Goal: Transaction & Acquisition: Purchase product/service

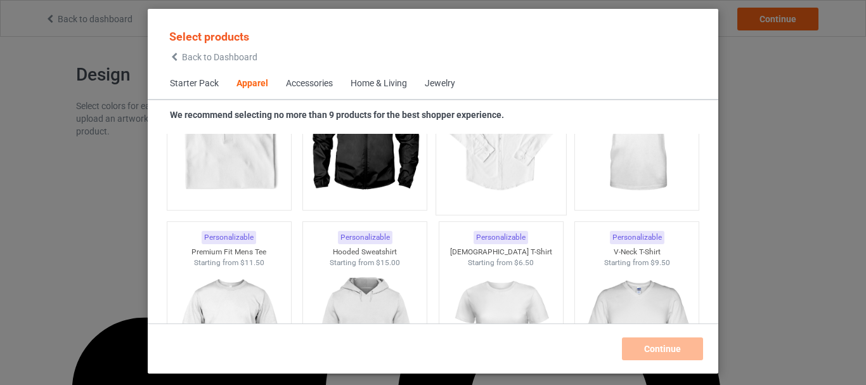
scroll to position [663, 0]
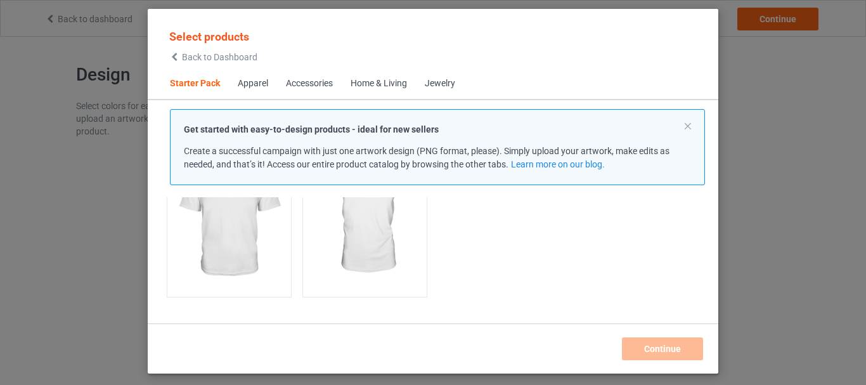
scroll to position [417, 0]
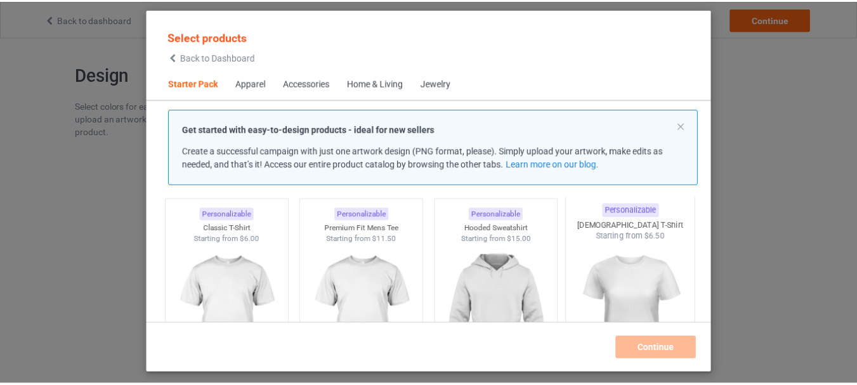
scroll to position [63, 0]
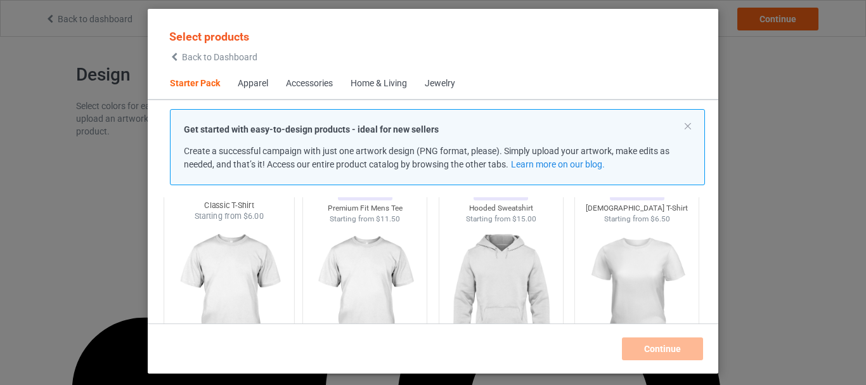
click at [227, 297] on img at bounding box center [228, 296] width 119 height 149
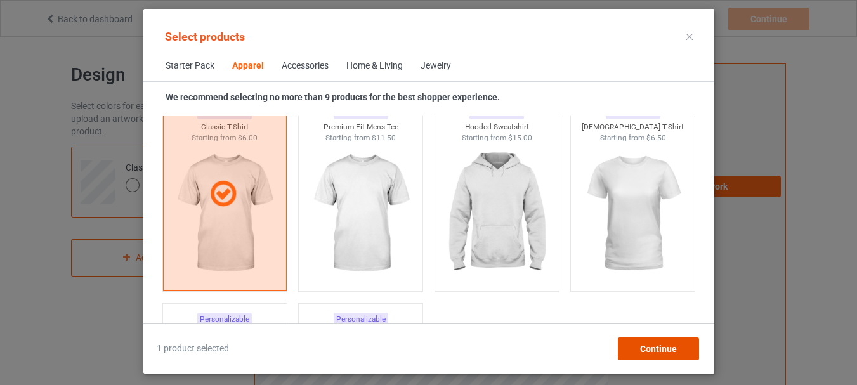
click at [637, 351] on div "Continue" at bounding box center [657, 348] width 81 height 23
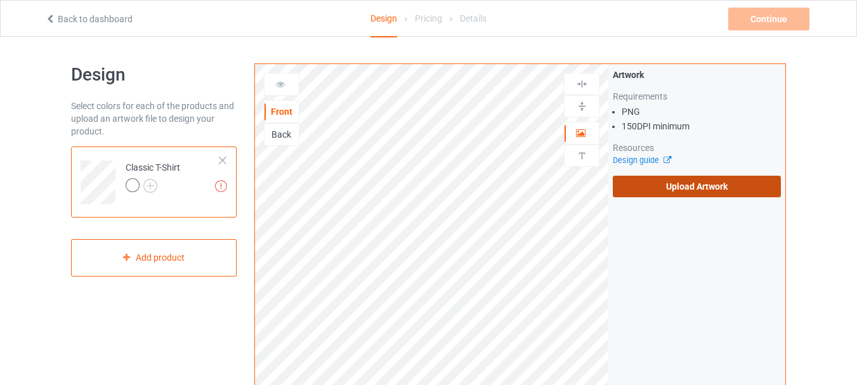
click at [732, 182] on label "Upload Artwork" at bounding box center [697, 187] width 168 height 22
click at [0, 0] on input "Upload Artwork" at bounding box center [0, 0] width 0 height 0
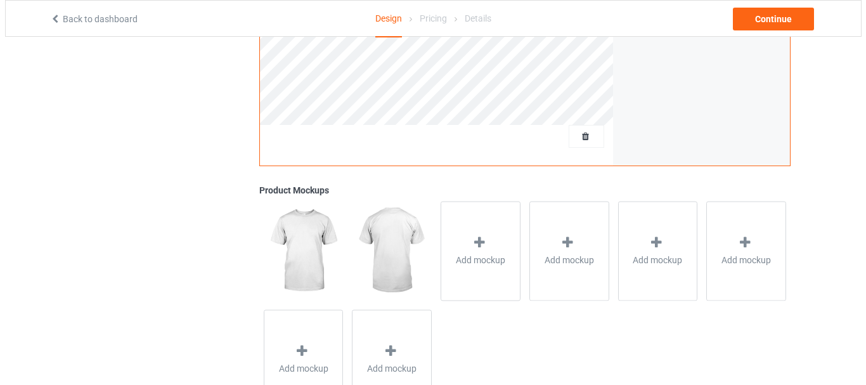
scroll to position [127, 0]
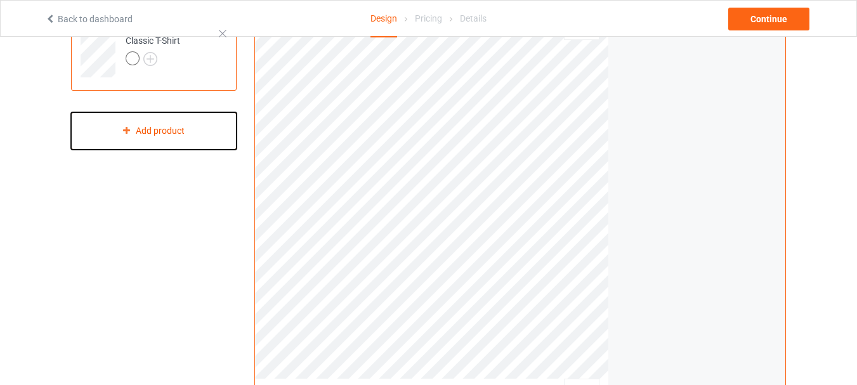
click at [202, 139] on div "Add product" at bounding box center [154, 130] width 166 height 37
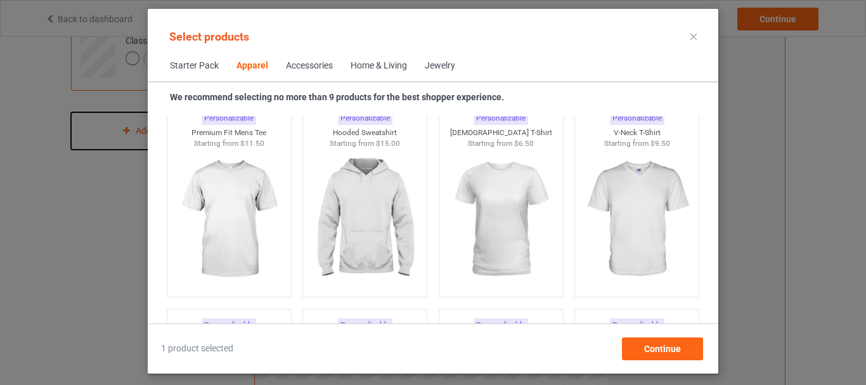
scroll to position [726, 0]
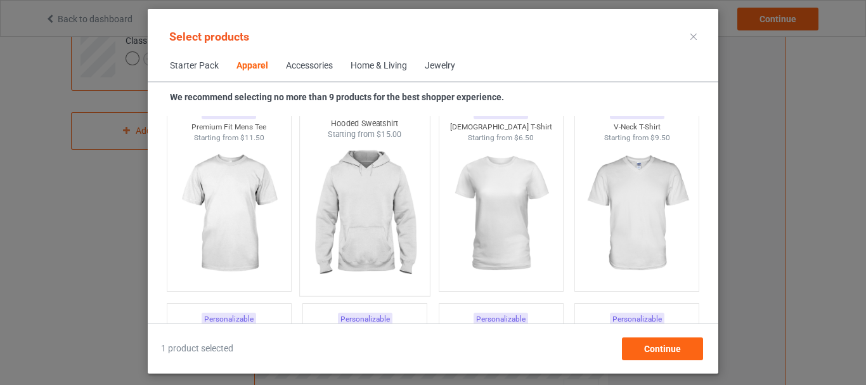
click at [382, 203] on img at bounding box center [365, 214] width 119 height 149
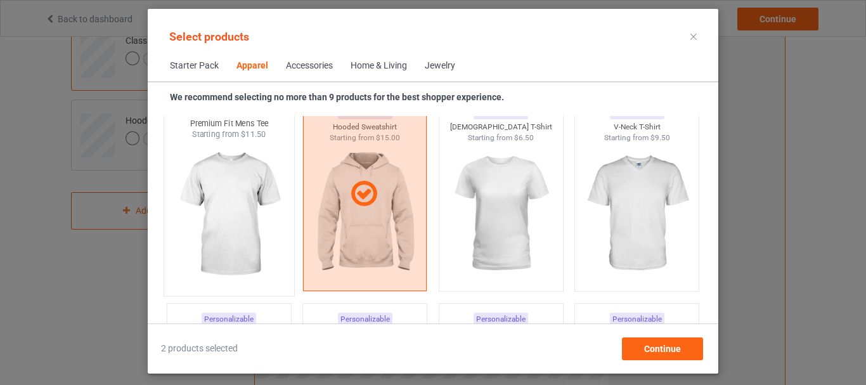
click at [221, 231] on img at bounding box center [228, 214] width 119 height 149
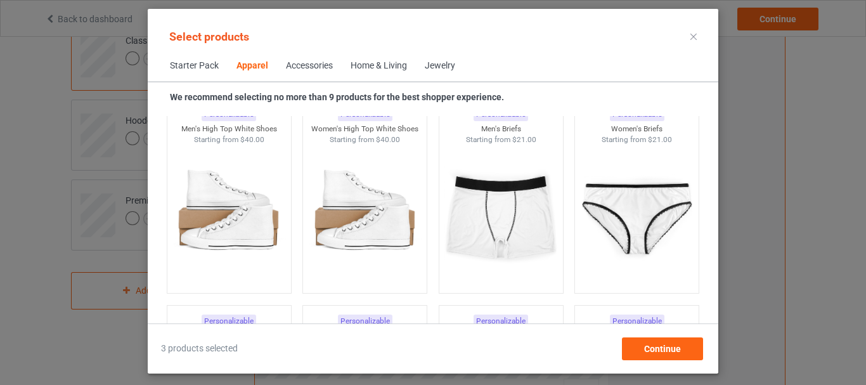
scroll to position [1550, 0]
click at [614, 224] on img at bounding box center [637, 215] width 119 height 149
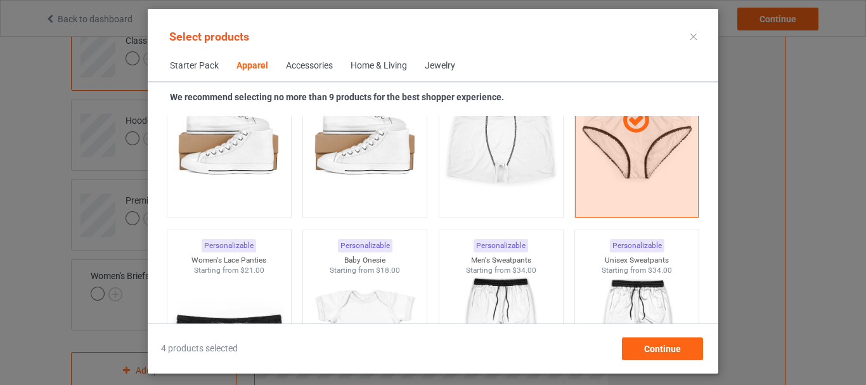
scroll to position [1741, 0]
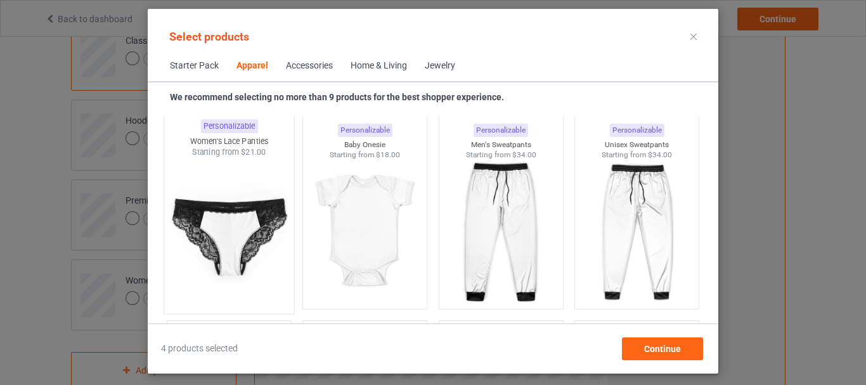
click at [206, 268] on img at bounding box center [228, 232] width 119 height 149
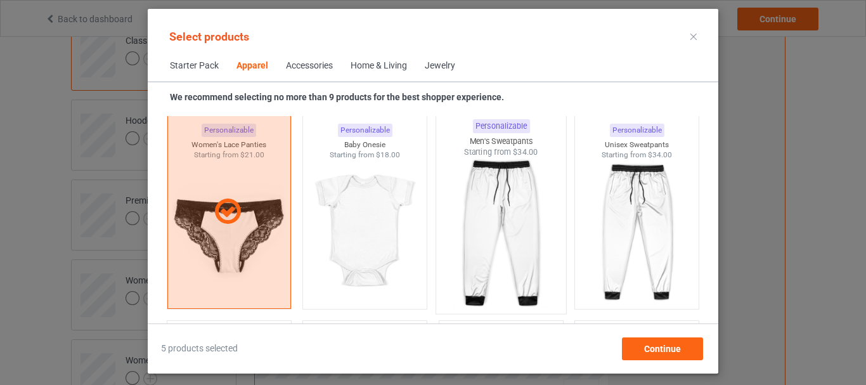
click at [497, 253] on img at bounding box center [500, 232] width 119 height 149
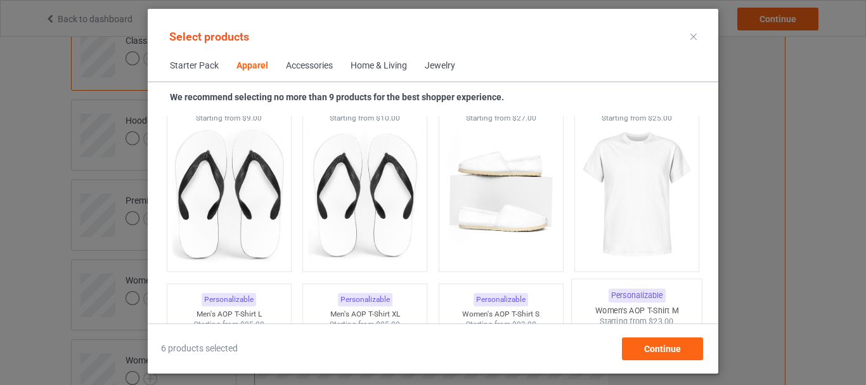
scroll to position [1931, 0]
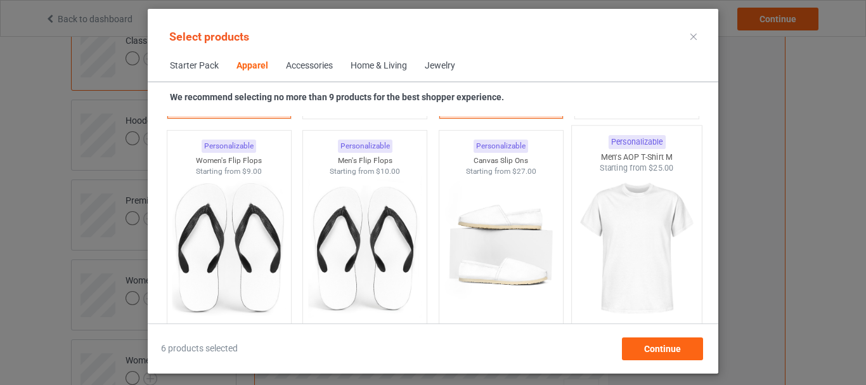
click at [625, 250] on img at bounding box center [637, 248] width 119 height 149
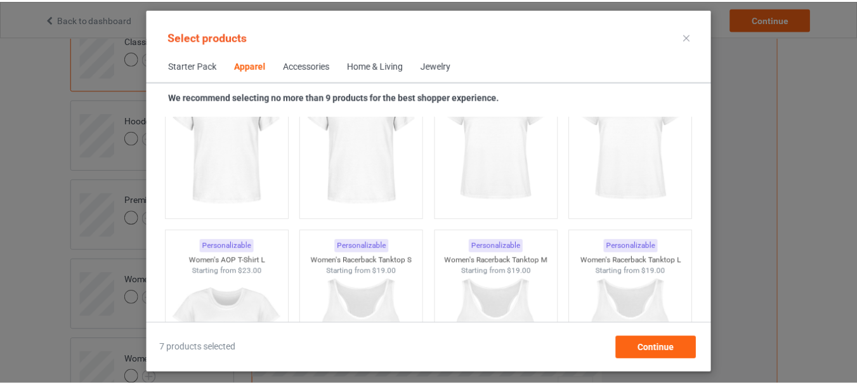
scroll to position [2311, 0]
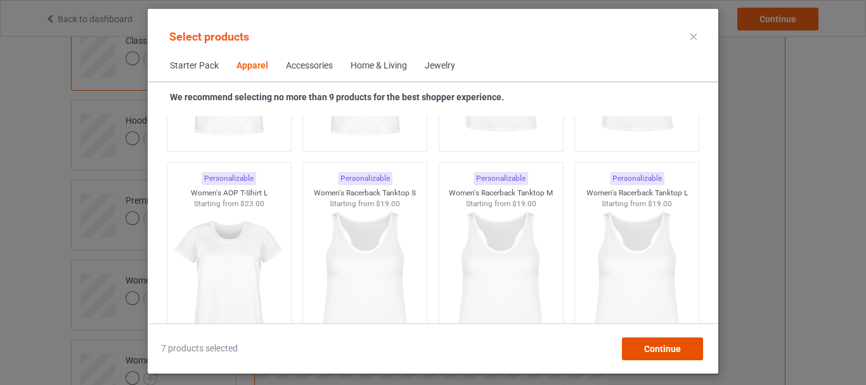
click at [660, 344] on span "Continue" at bounding box center [662, 349] width 37 height 10
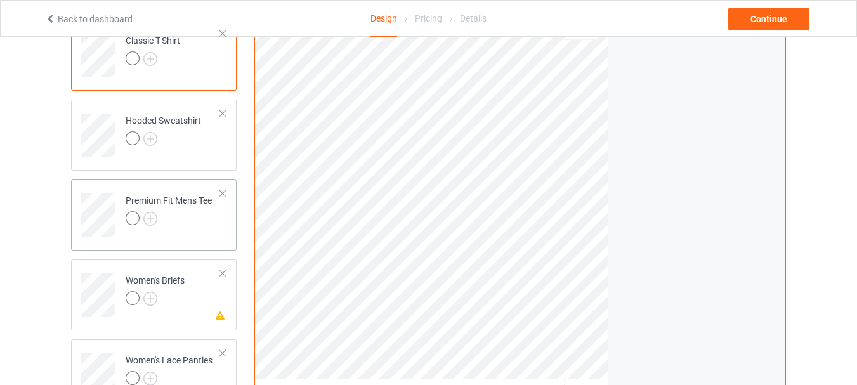
scroll to position [190, 0]
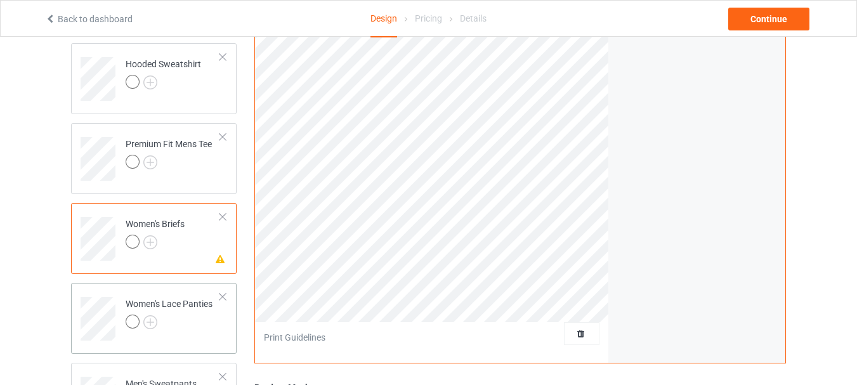
scroll to position [247, 0]
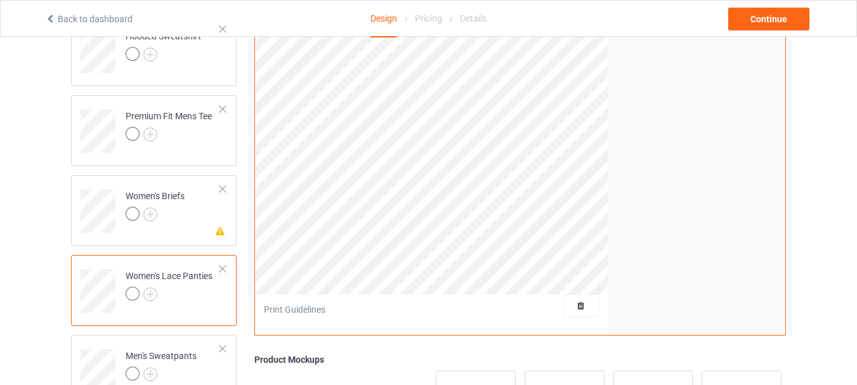
scroll to position [127, 0]
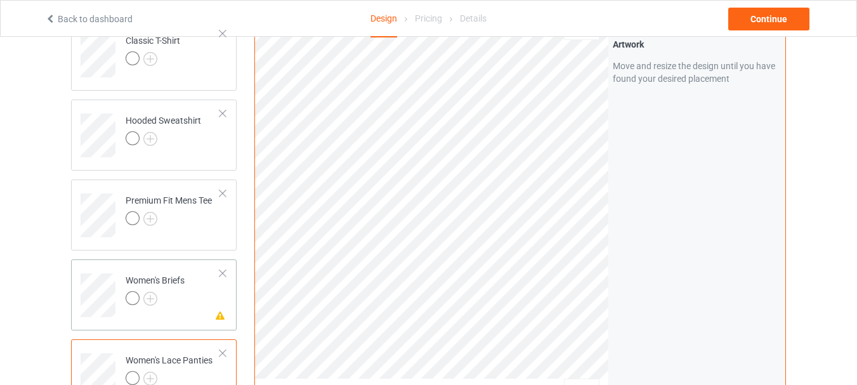
click at [224, 273] on div at bounding box center [222, 273] width 9 height 9
click at [178, 295] on div at bounding box center [169, 300] width 87 height 18
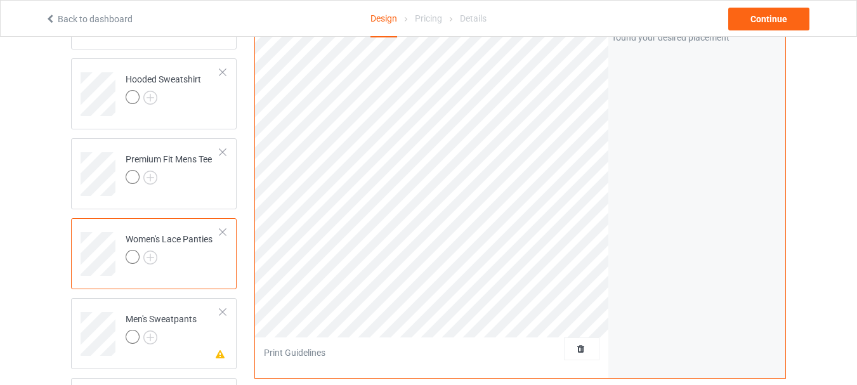
scroll to position [190, 0]
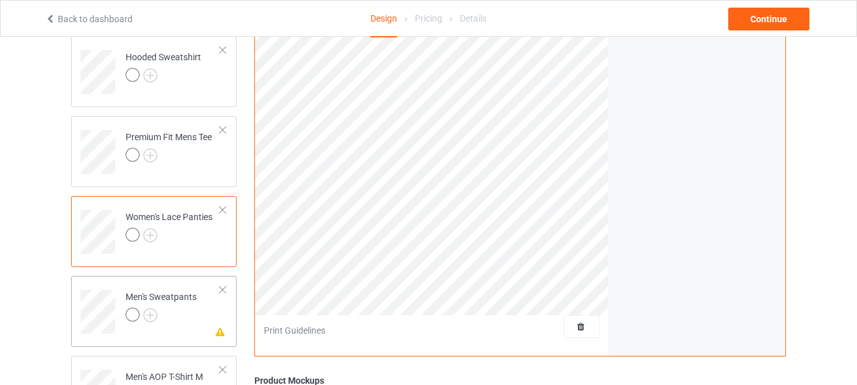
click at [173, 292] on div "Men's Sweatpants" at bounding box center [161, 305] width 71 height 30
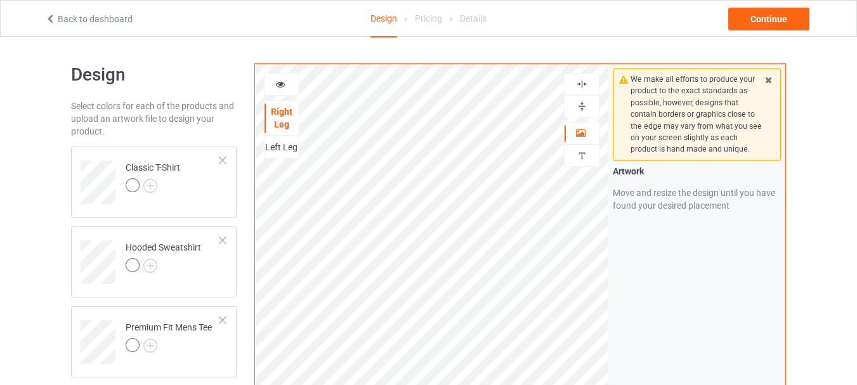
click at [581, 87] on img at bounding box center [582, 84] width 12 height 12
click at [584, 100] on div at bounding box center [582, 106] width 36 height 22
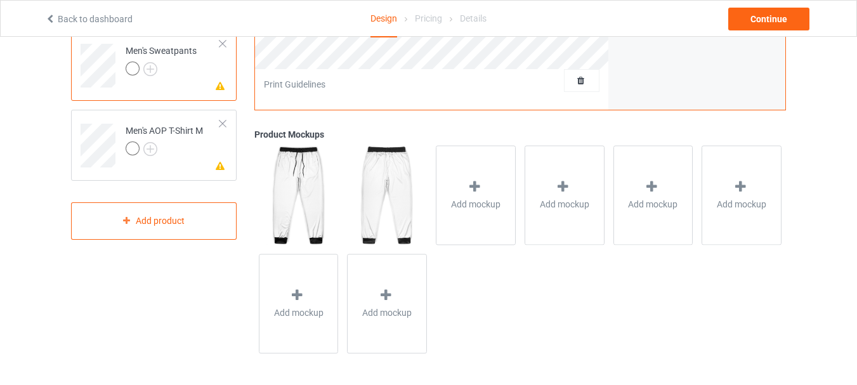
scroll to position [437, 0]
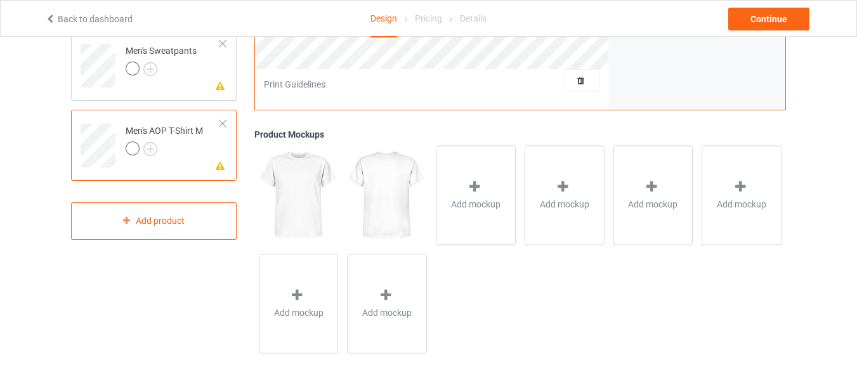
scroll to position [247, 0]
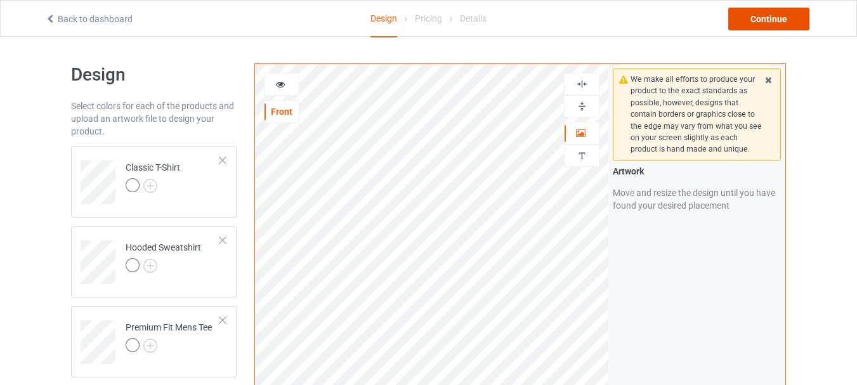
click at [750, 8] on div "Continue" at bounding box center [768, 19] width 81 height 23
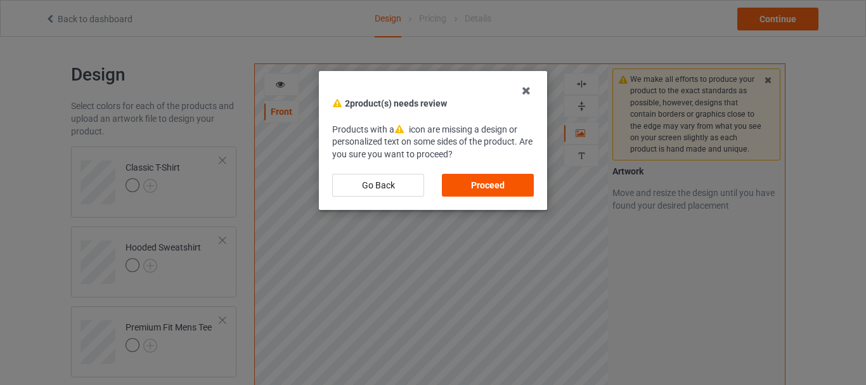
click at [461, 185] on div "Proceed" at bounding box center [488, 185] width 92 height 23
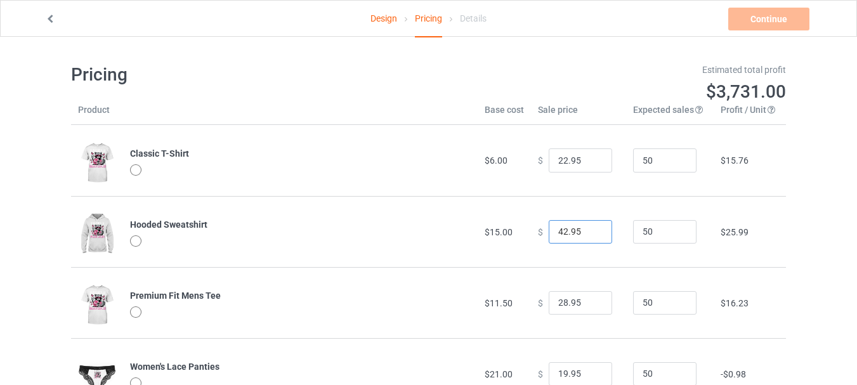
drag, startPoint x: 549, startPoint y: 236, endPoint x: 557, endPoint y: 235, distance: 7.7
click at [557, 235] on input "42.95" at bounding box center [580, 232] width 63 height 24
click at [589, 238] on input "42.95" at bounding box center [580, 232] width 63 height 24
click at [589, 235] on input "41.95" at bounding box center [580, 232] width 63 height 24
click at [589, 235] on input "40.95" at bounding box center [580, 232] width 63 height 24
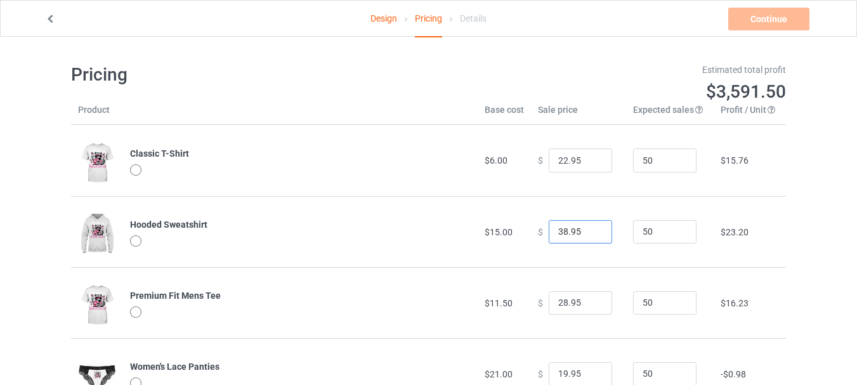
click at [589, 235] on input "38.95" at bounding box center [580, 232] width 63 height 24
click at [589, 235] on input "37.95" at bounding box center [580, 232] width 63 height 24
click at [589, 235] on input "36.95" at bounding box center [580, 232] width 63 height 24
click at [559, 230] on input "36.95" at bounding box center [580, 232] width 63 height 24
type input "37.95"
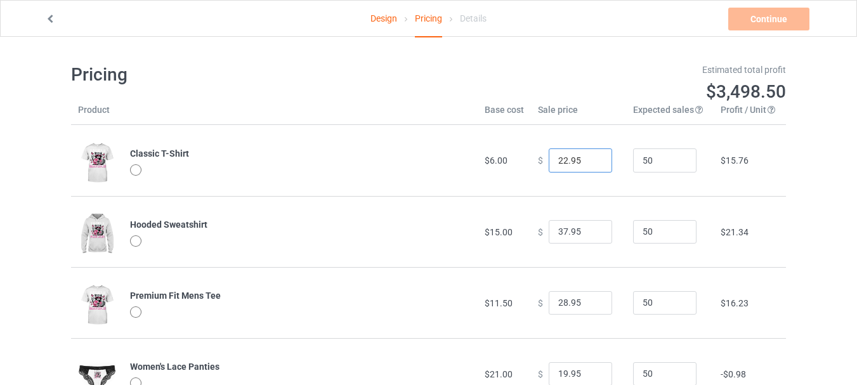
drag, startPoint x: 548, startPoint y: 164, endPoint x: 559, endPoint y: 163, distance: 11.4
click at [559, 163] on input "22.95" at bounding box center [580, 160] width 63 height 24
type input "19.95"
drag, startPoint x: 552, startPoint y: 231, endPoint x: 559, endPoint y: 230, distance: 7.7
click at [559, 230] on input "37.95" at bounding box center [580, 232] width 63 height 24
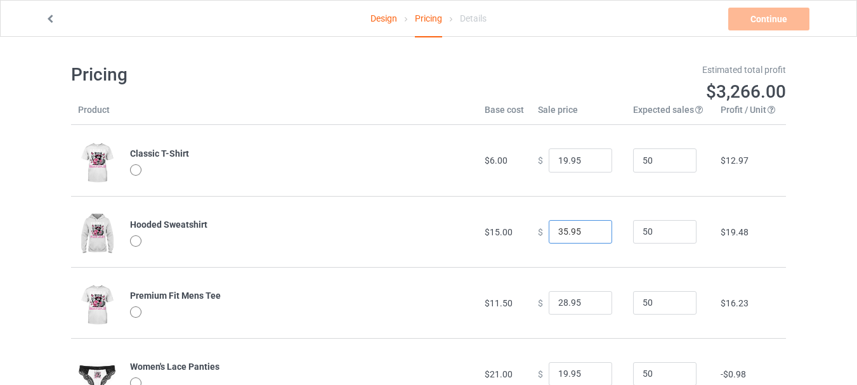
type input "35.95"
drag, startPoint x: 552, startPoint y: 301, endPoint x: 561, endPoint y: 301, distance: 9.5
click at [561, 301] on input "28.95" at bounding box center [580, 303] width 63 height 24
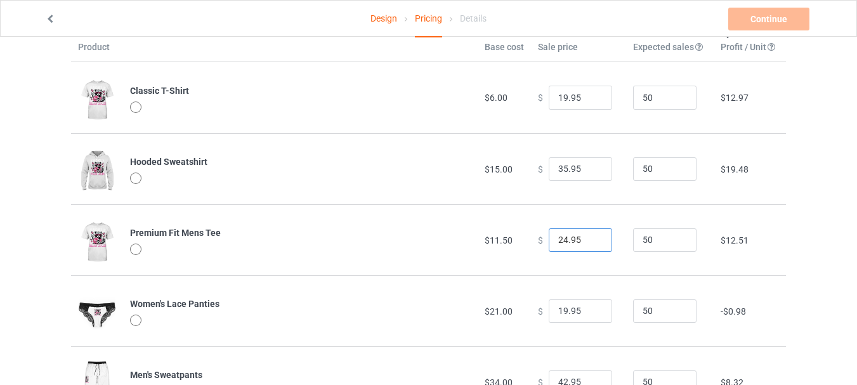
scroll to position [63, 0]
type input "24.95"
click at [559, 311] on input "19.95" at bounding box center [580, 311] width 63 height 24
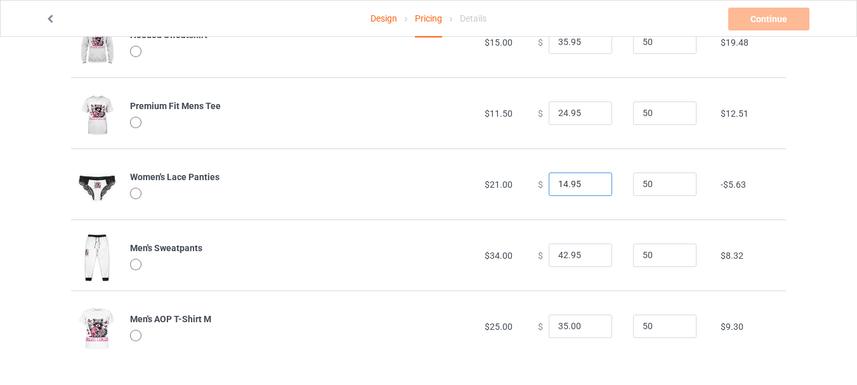
scroll to position [193, 0]
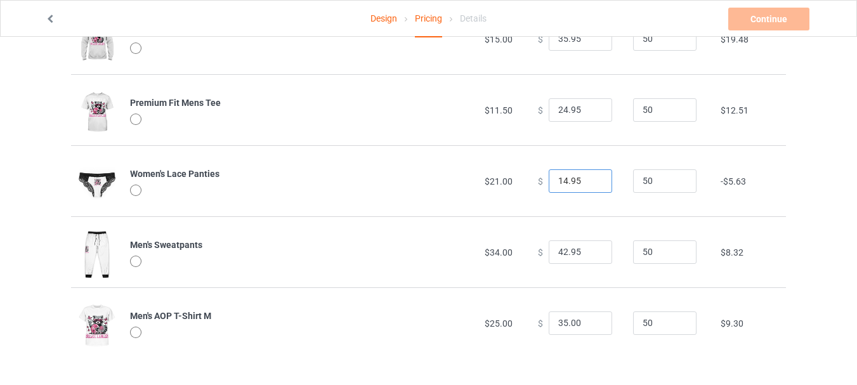
type input "14.95"
click at [559, 254] on input "42.95" at bounding box center [580, 252] width 63 height 24
type input "40.95"
click at [558, 324] on input "35.00" at bounding box center [580, 323] width 63 height 24
click at [559, 322] on input "35.00" at bounding box center [580, 323] width 63 height 24
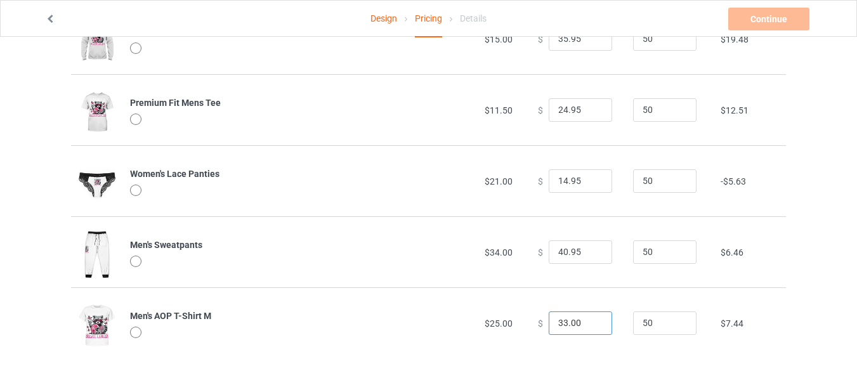
scroll to position [0, 0]
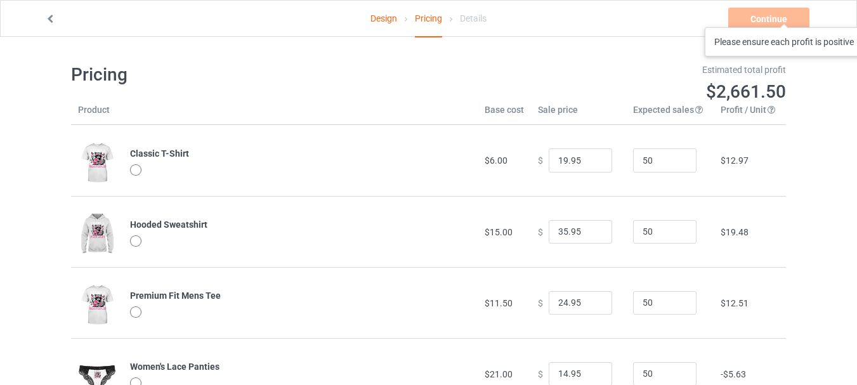
type input "33.00"
click at [785, 15] on div "Continue Please ensure each profit is positive" at bounding box center [770, 19] width 84 height 23
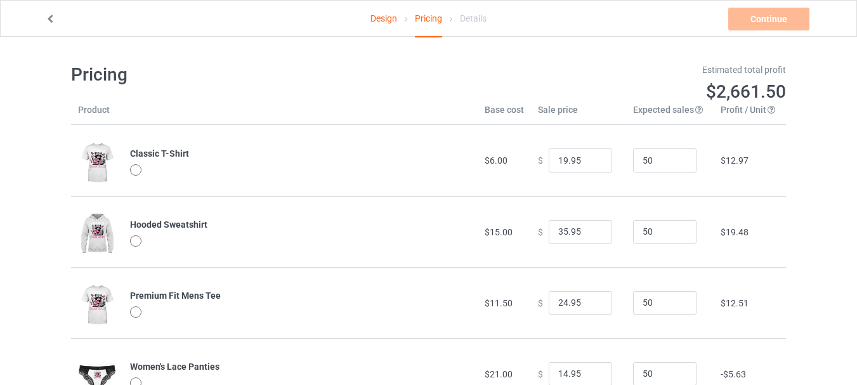
scroll to position [193, 0]
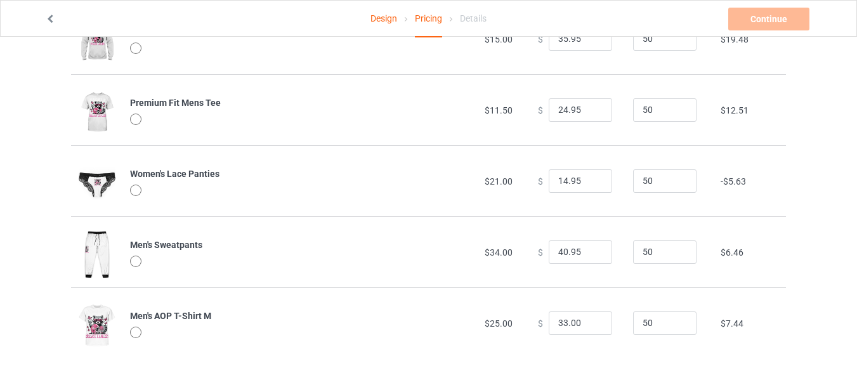
click at [138, 332] on div at bounding box center [135, 332] width 11 height 11
click at [135, 327] on div at bounding box center [135, 332] width 11 height 11
click at [141, 262] on div at bounding box center [135, 261] width 11 height 11
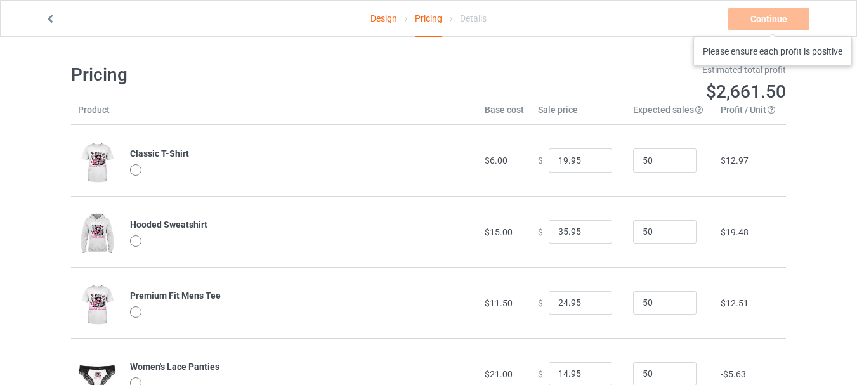
click at [774, 24] on div "Continue Please ensure each profit is positive" at bounding box center [770, 19] width 84 height 23
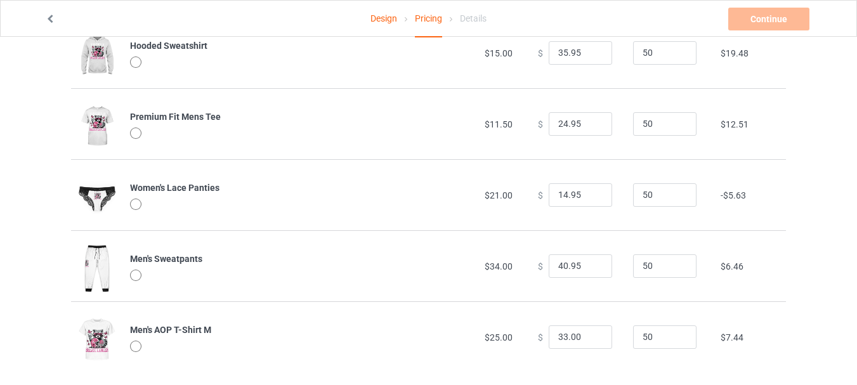
scroll to position [190, 0]
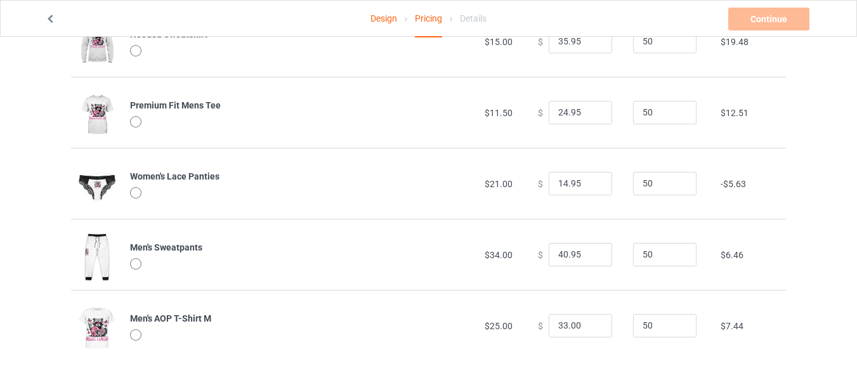
click at [465, 18] on div "Details" at bounding box center [473, 19] width 27 height 36
drag, startPoint x: 426, startPoint y: 20, endPoint x: 401, endPoint y: 18, distance: 24.8
click at [425, 20] on div "Pricing" at bounding box center [428, 19] width 27 height 37
click at [389, 16] on link "Design" at bounding box center [383, 19] width 27 height 36
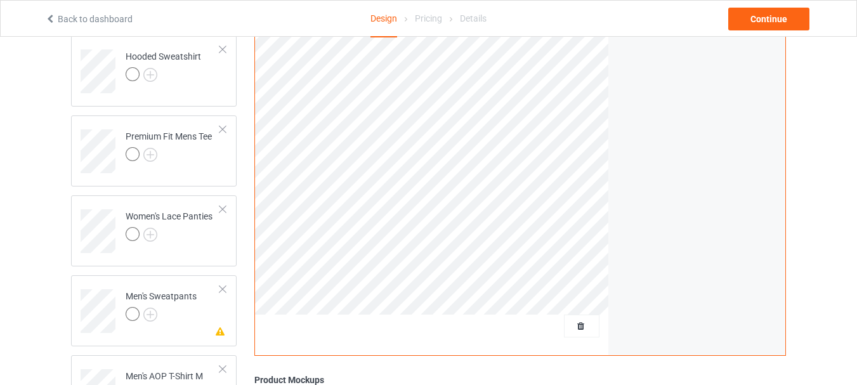
scroll to position [254, 0]
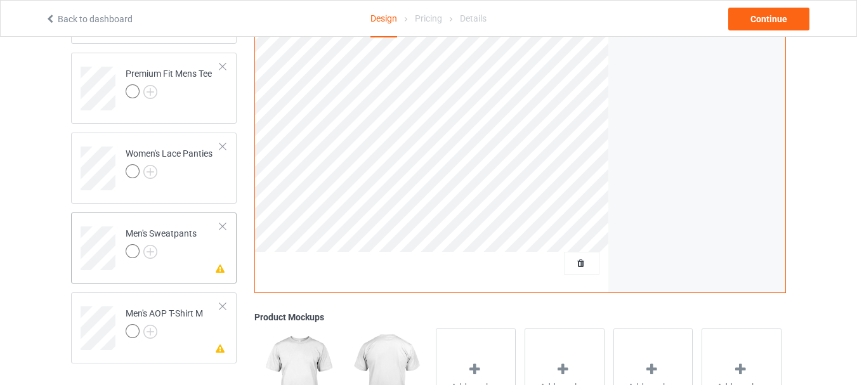
click at [226, 224] on div at bounding box center [222, 226] width 9 height 9
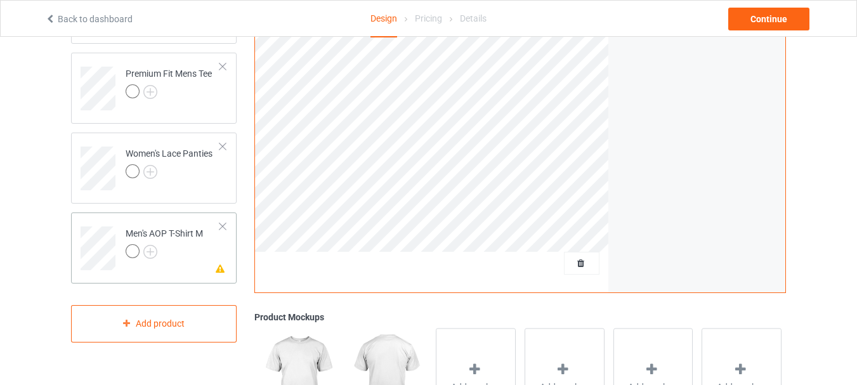
click at [221, 226] on div at bounding box center [222, 226] width 9 height 9
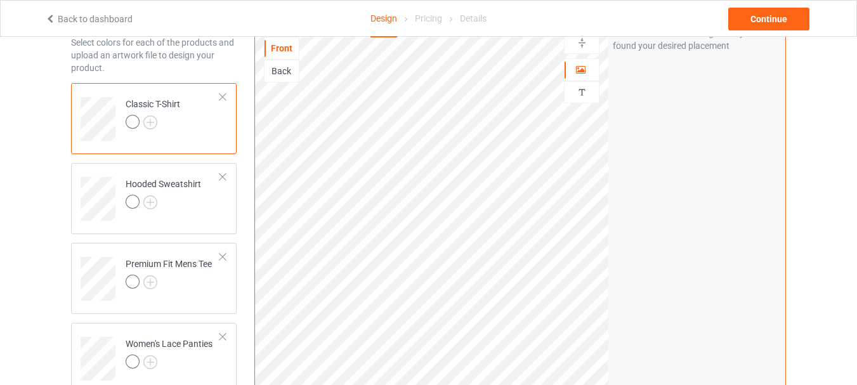
scroll to position [0, 0]
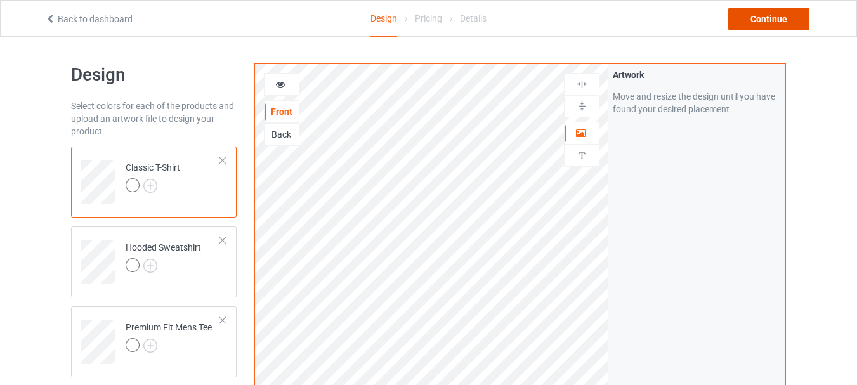
click at [756, 23] on div "Continue" at bounding box center [768, 19] width 81 height 23
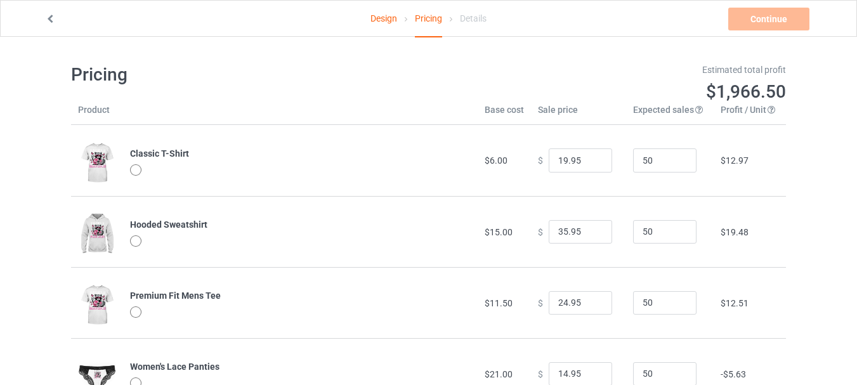
click at [548, 111] on div "Estimated total profit $1,966.50" at bounding box center [612, 84] width 367 height 58
click at [665, 113] on th "Expected sales Your expected sales will change your profit estimate (on the rig…" at bounding box center [670, 114] width 88 height 22
drag, startPoint x: 725, startPoint y: 91, endPoint x: 770, endPoint y: 98, distance: 46.2
click at [770, 98] on span "$1,966.50" at bounding box center [746, 91] width 80 height 21
click at [732, 113] on th "Profit / Unit Your profit is your sale price minus your base cost and processin…" at bounding box center [749, 114] width 72 height 22
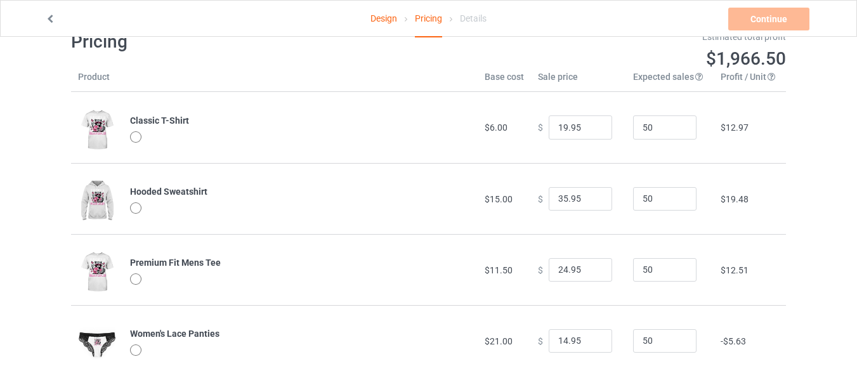
scroll to position [51, 0]
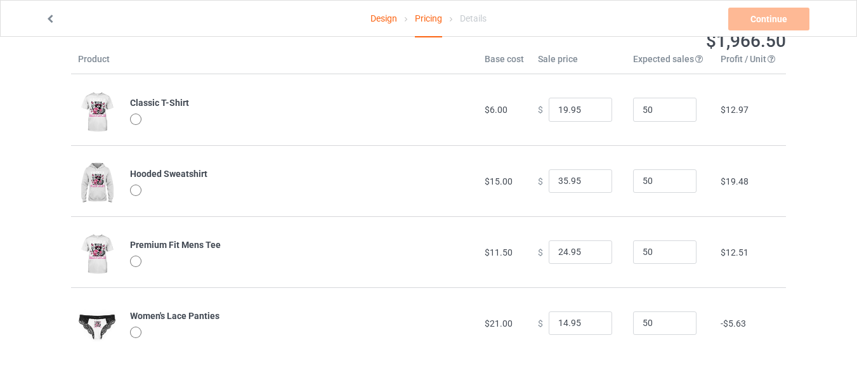
click at [138, 331] on div at bounding box center [135, 332] width 11 height 11
click at [590, 319] on input "15.95" at bounding box center [580, 323] width 63 height 24
click at [590, 319] on input "16.95" at bounding box center [580, 323] width 63 height 24
click at [590, 319] on input "17.95" at bounding box center [580, 323] width 63 height 24
click at [590, 319] on input "18.95" at bounding box center [580, 323] width 63 height 24
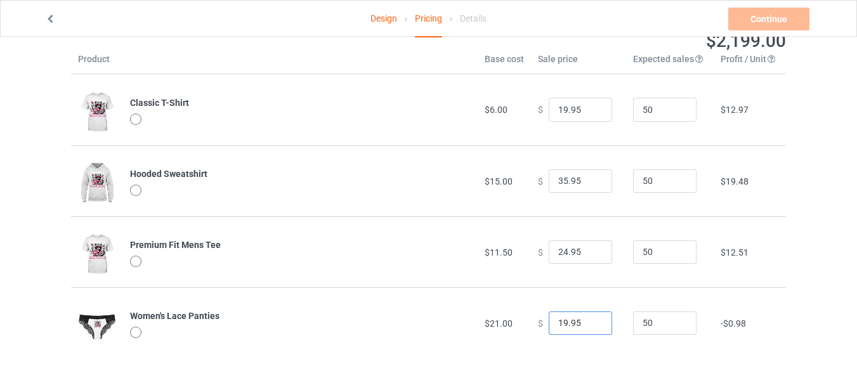
click at [590, 319] on input "19.95" at bounding box center [580, 323] width 63 height 24
click at [590, 319] on input "20.95" at bounding box center [580, 323] width 63 height 24
click at [590, 319] on input "21.95" at bounding box center [580, 323] width 63 height 24
click at [590, 319] on input "22.95" at bounding box center [580, 323] width 63 height 24
click at [590, 319] on input "23.95" at bounding box center [580, 323] width 63 height 24
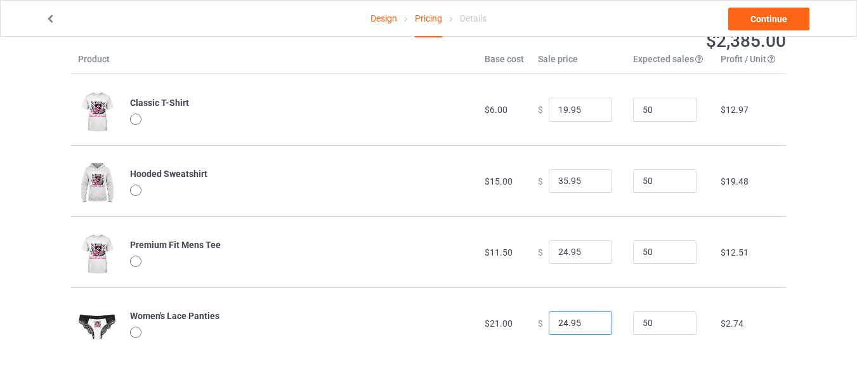
click at [590, 320] on input "24.95" at bounding box center [580, 323] width 63 height 24
type input "25.95"
click at [590, 320] on input "25.95" at bounding box center [580, 323] width 63 height 24
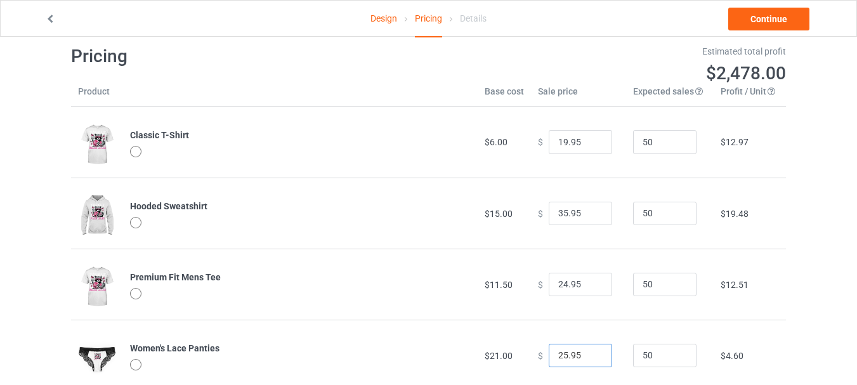
scroll to position [0, 0]
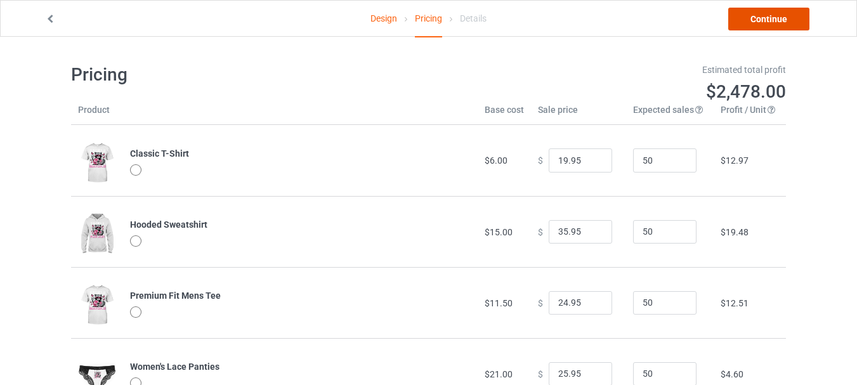
click at [781, 8] on link "Continue" at bounding box center [768, 19] width 81 height 23
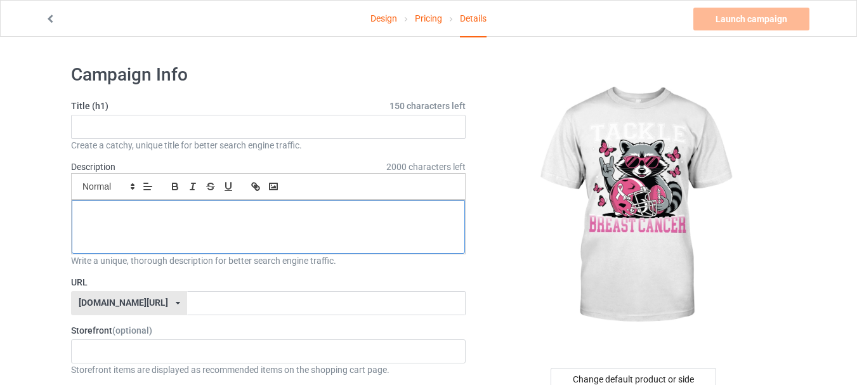
click at [254, 240] on div at bounding box center [268, 226] width 393 height 53
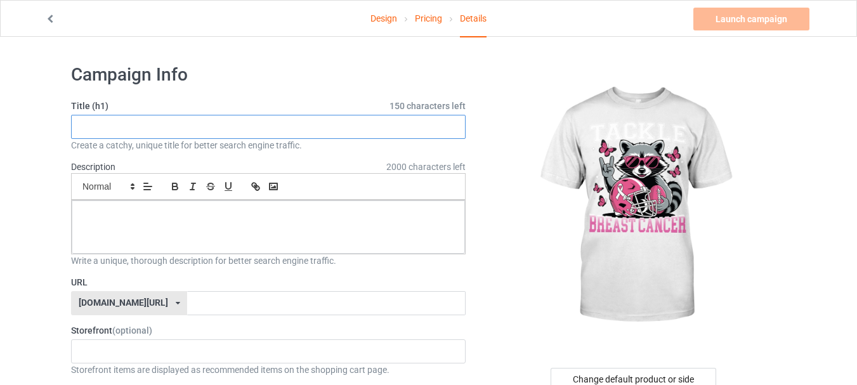
click at [169, 136] on input "text" at bounding box center [268, 127] width 394 height 24
click at [219, 129] on input "text" at bounding box center [268, 127] width 394 height 24
paste input "Tackle_[MEDICAL_DATA]_Awareness"
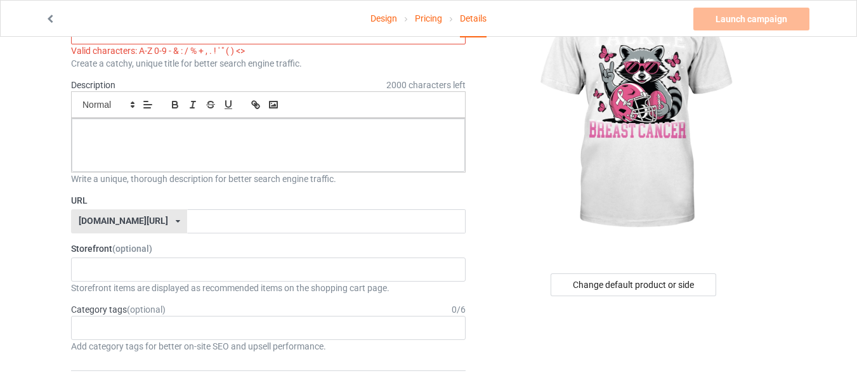
scroll to position [63, 0]
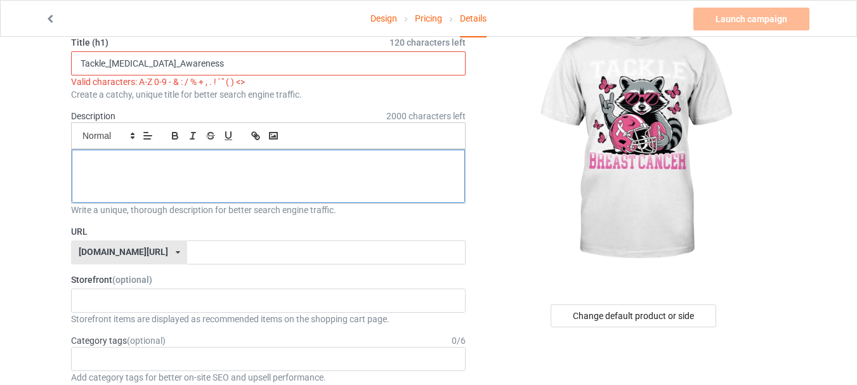
click at [218, 191] on div at bounding box center [268, 176] width 393 height 53
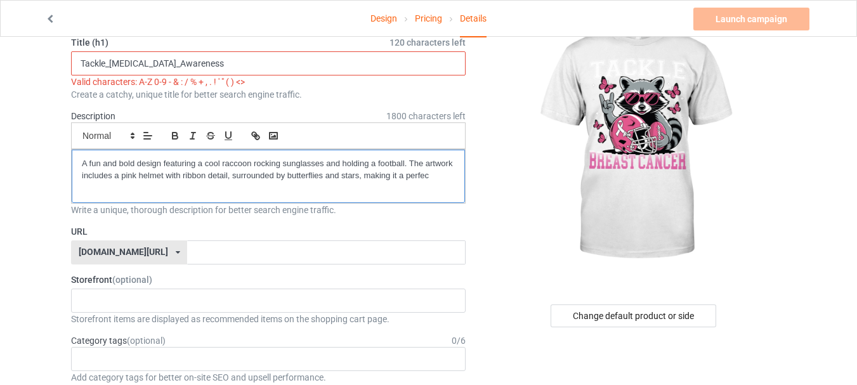
scroll to position [0, 0]
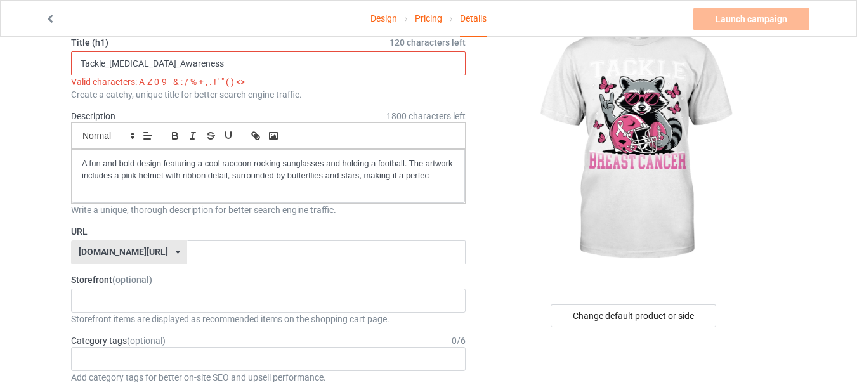
click at [173, 67] on input "Tackle_[MEDICAL_DATA]_Awareness" at bounding box center [268, 63] width 394 height 24
click at [144, 72] on input "Tackle_[MEDICAL_DATA] Awareness" at bounding box center [268, 63] width 394 height 24
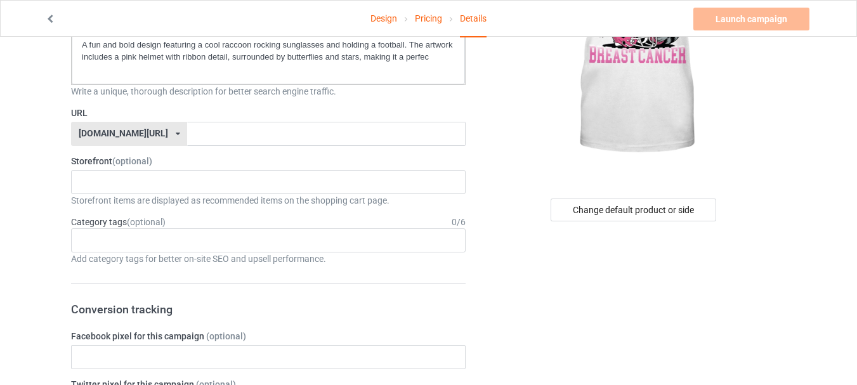
scroll to position [190, 0]
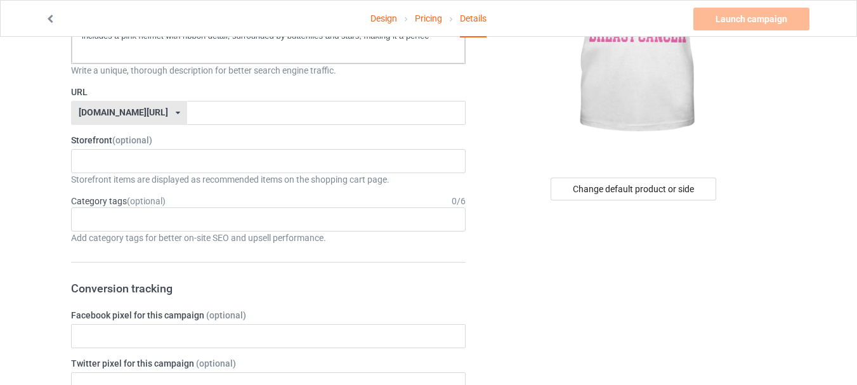
type input "Tackle [MEDICAL_DATA] Awareness"
click at [226, 225] on div "Age > [DEMOGRAPHIC_DATA] > 1 Age > [DEMOGRAPHIC_DATA] Months > 1 Month Age > [D…" at bounding box center [268, 219] width 394 height 24
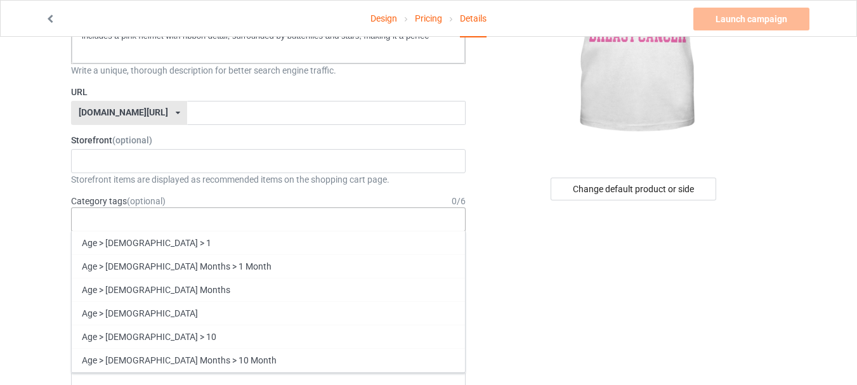
paste input "A fun and bold design featuring a cool raccoon rocking sunglasses and holding a…"
type input "A fun and bold design featuring a cool raccoon rocking sunglasses and holding a…"
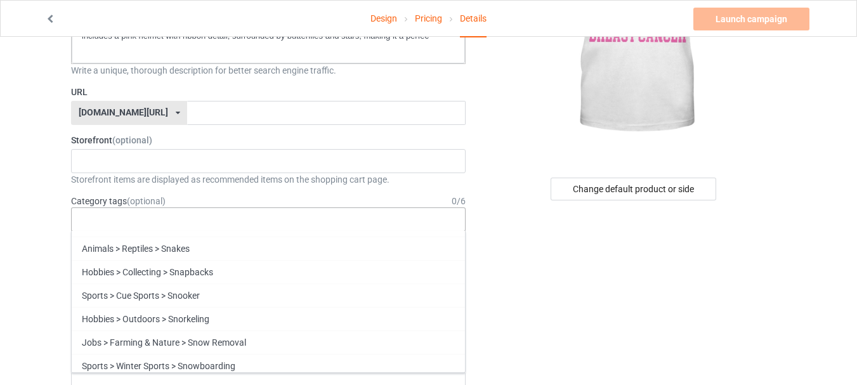
scroll to position [71350, 0]
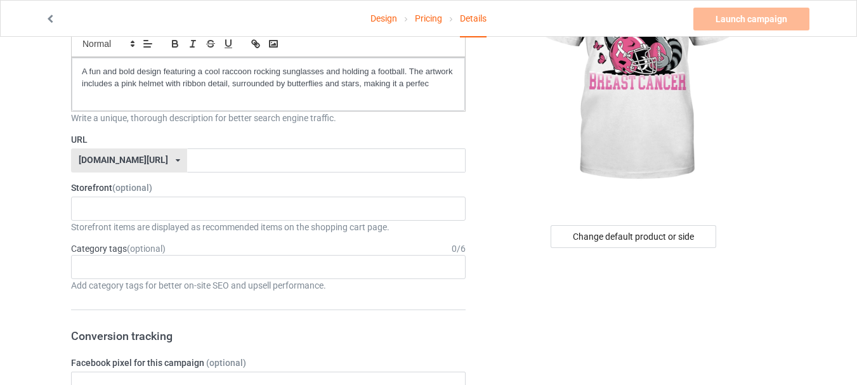
scroll to position [142, 0]
click at [302, 268] on div "Age > [DEMOGRAPHIC_DATA] > 1 Age > [DEMOGRAPHIC_DATA] Months > 1 Month Age > [D…" at bounding box center [268, 268] width 394 height 24
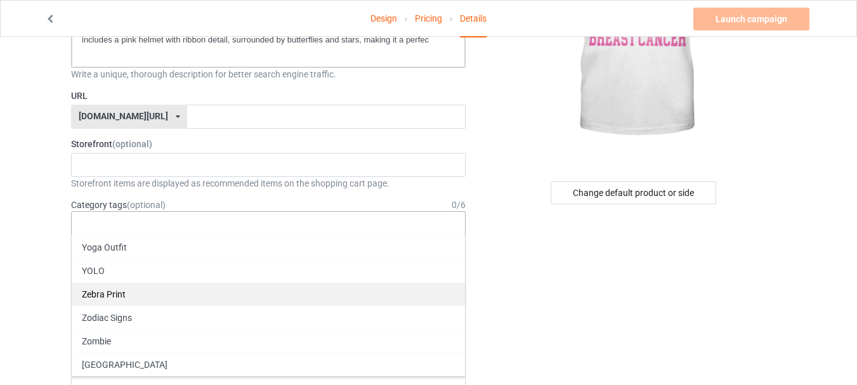
scroll to position [205, 0]
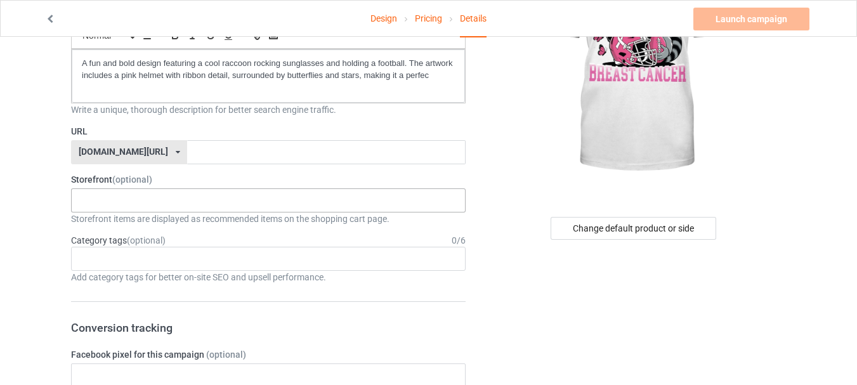
scroll to position [79, 0]
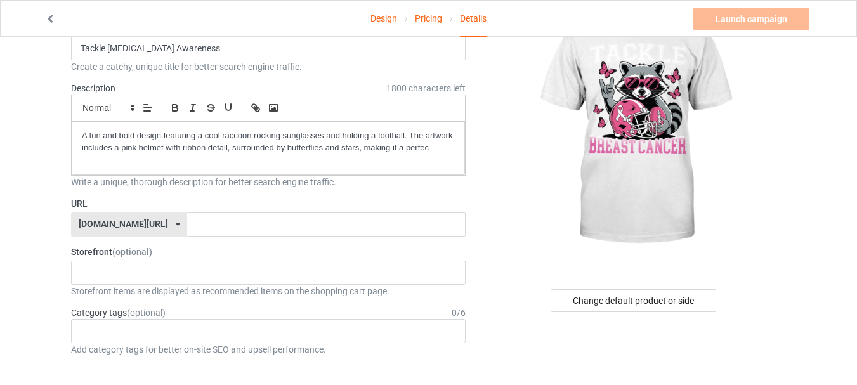
click at [120, 221] on div "[DOMAIN_NAME][URL]" at bounding box center [123, 223] width 89 height 9
click at [117, 244] on div "[DOMAIN_NAME][URL]" at bounding box center [129, 248] width 115 height 23
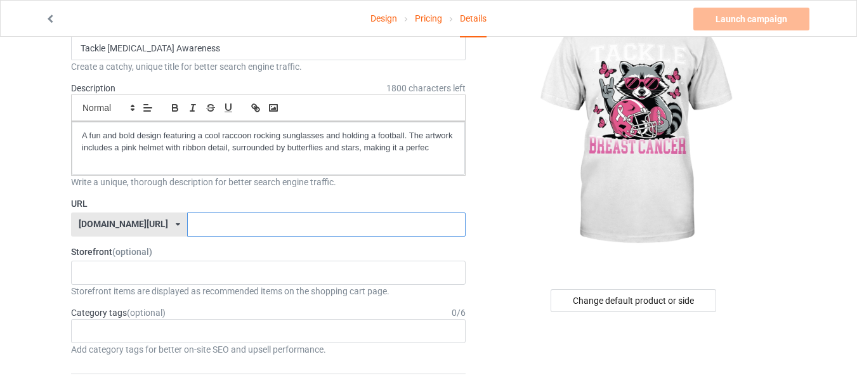
click at [187, 228] on input "text" at bounding box center [326, 224] width 278 height 24
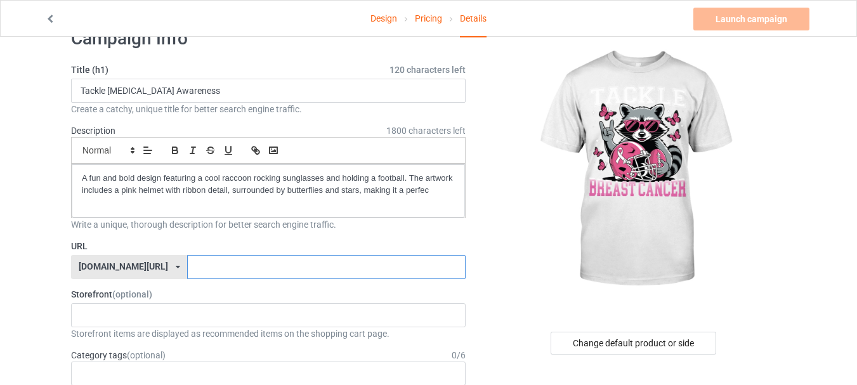
scroll to position [0, 0]
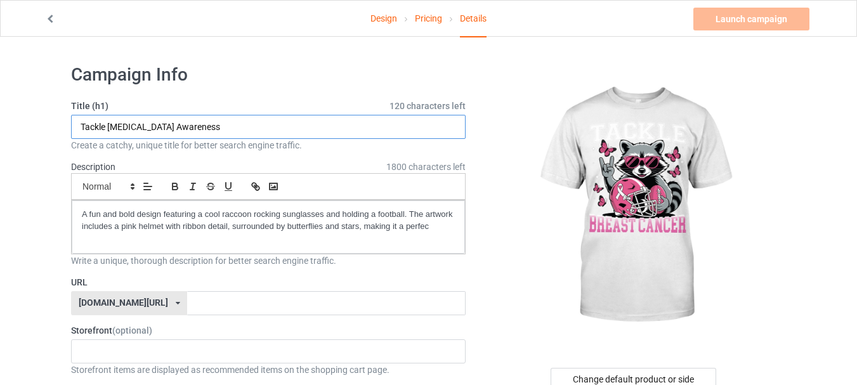
drag, startPoint x: 222, startPoint y: 122, endPoint x: 53, endPoint y: 153, distance: 172.1
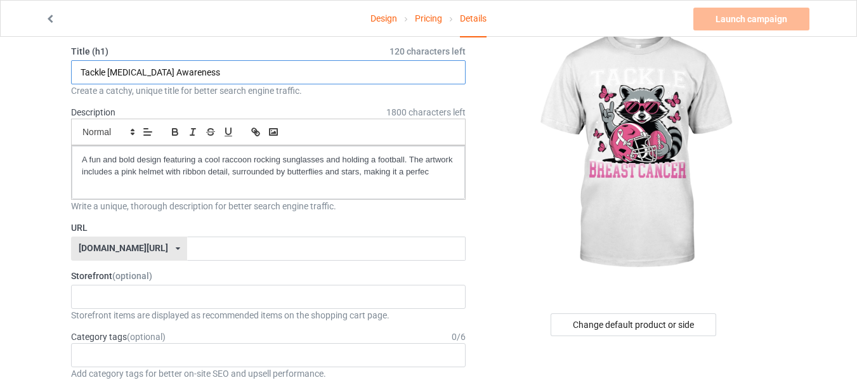
scroll to position [127, 0]
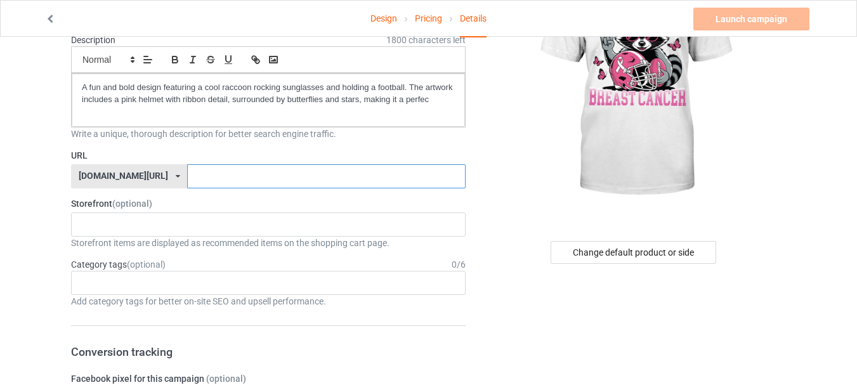
click at [256, 168] on input "text" at bounding box center [326, 176] width 278 height 24
click at [370, 185] on input "text" at bounding box center [326, 176] width 278 height 24
type input "g"
paste input "RAHIM"
type input "RAHIM"
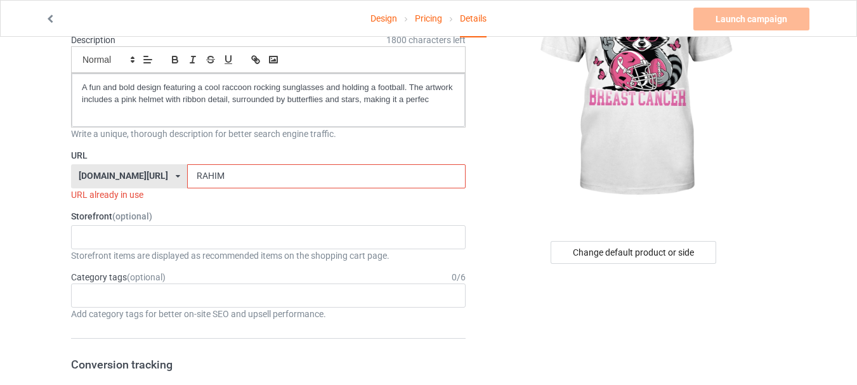
drag, startPoint x: 183, startPoint y: 178, endPoint x: 159, endPoint y: 176, distance: 24.1
click at [187, 176] on input "RAHIM" at bounding box center [326, 176] width 278 height 24
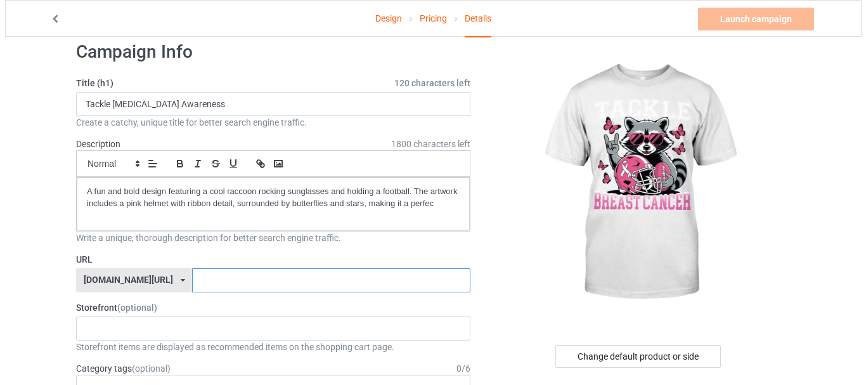
scroll to position [0, 0]
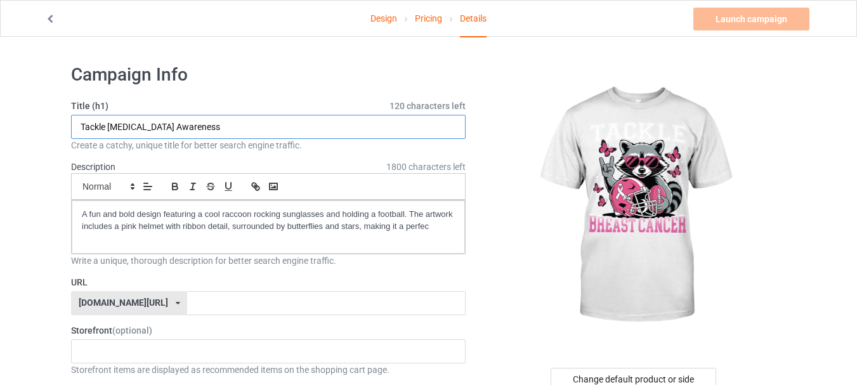
drag, startPoint x: 230, startPoint y: 128, endPoint x: 81, endPoint y: 138, distance: 150.0
click at [81, 138] on input "Tackle [MEDICAL_DATA] Awareness" at bounding box center [268, 127] width 394 height 24
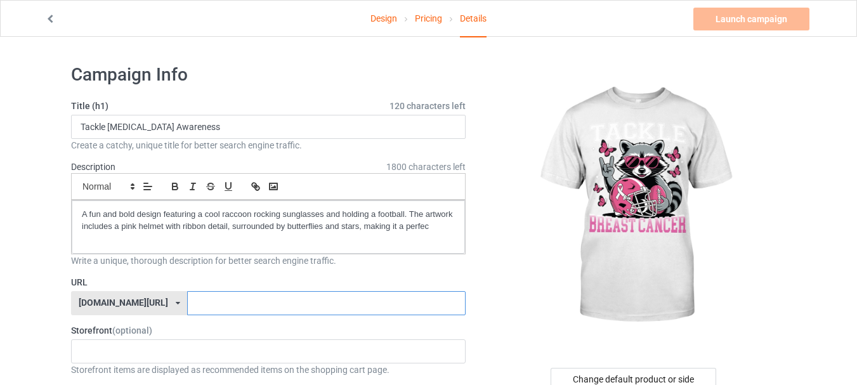
click at [198, 299] on input "text" at bounding box center [326, 303] width 278 height 24
paste input "Tackle [MEDICAL_DATA] Awareness"
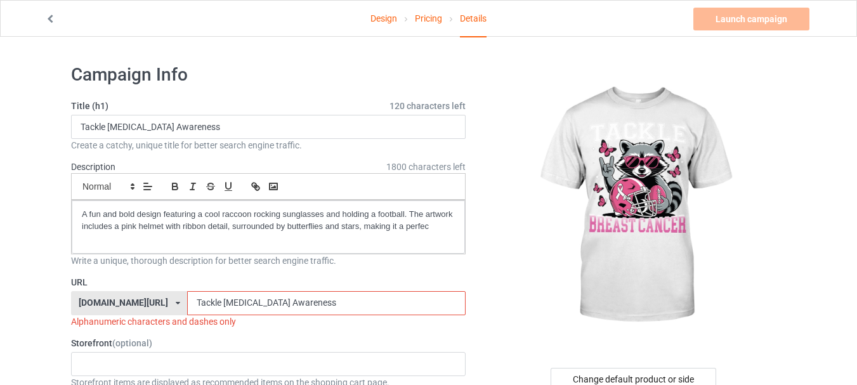
click at [245, 304] on input "Tackle [MEDICAL_DATA] Awareness" at bounding box center [326, 303] width 278 height 24
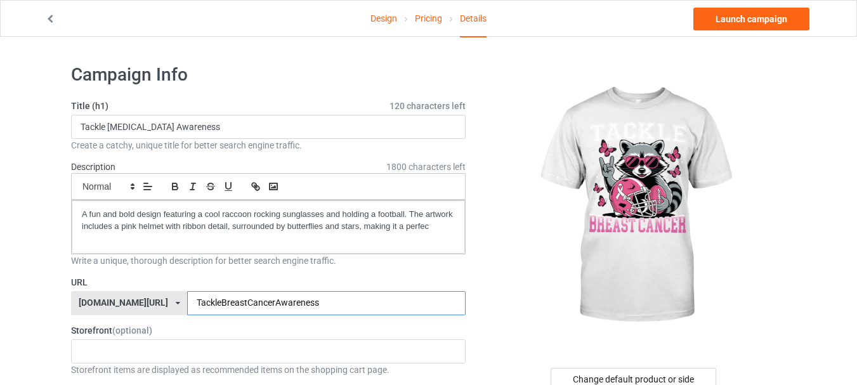
type input "TackleBreastCancerAwareness"
click at [776, 3] on div "Design Pricing Details Launch campaign" at bounding box center [428, 19] width 784 height 36
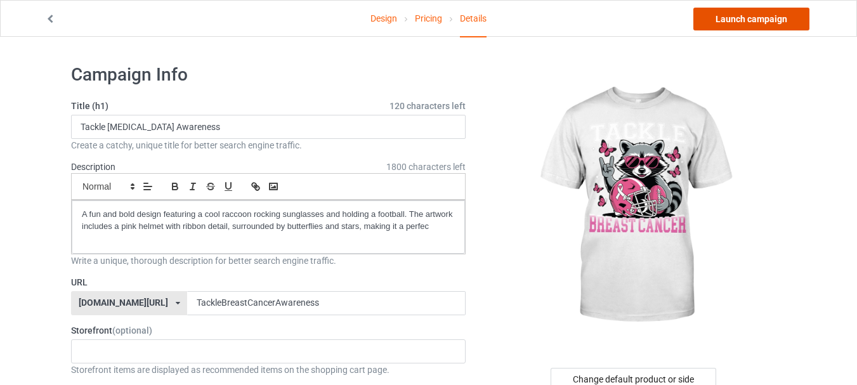
click at [779, 13] on link "Launch campaign" at bounding box center [751, 19] width 116 height 23
